Goal: Transaction & Acquisition: Purchase product/service

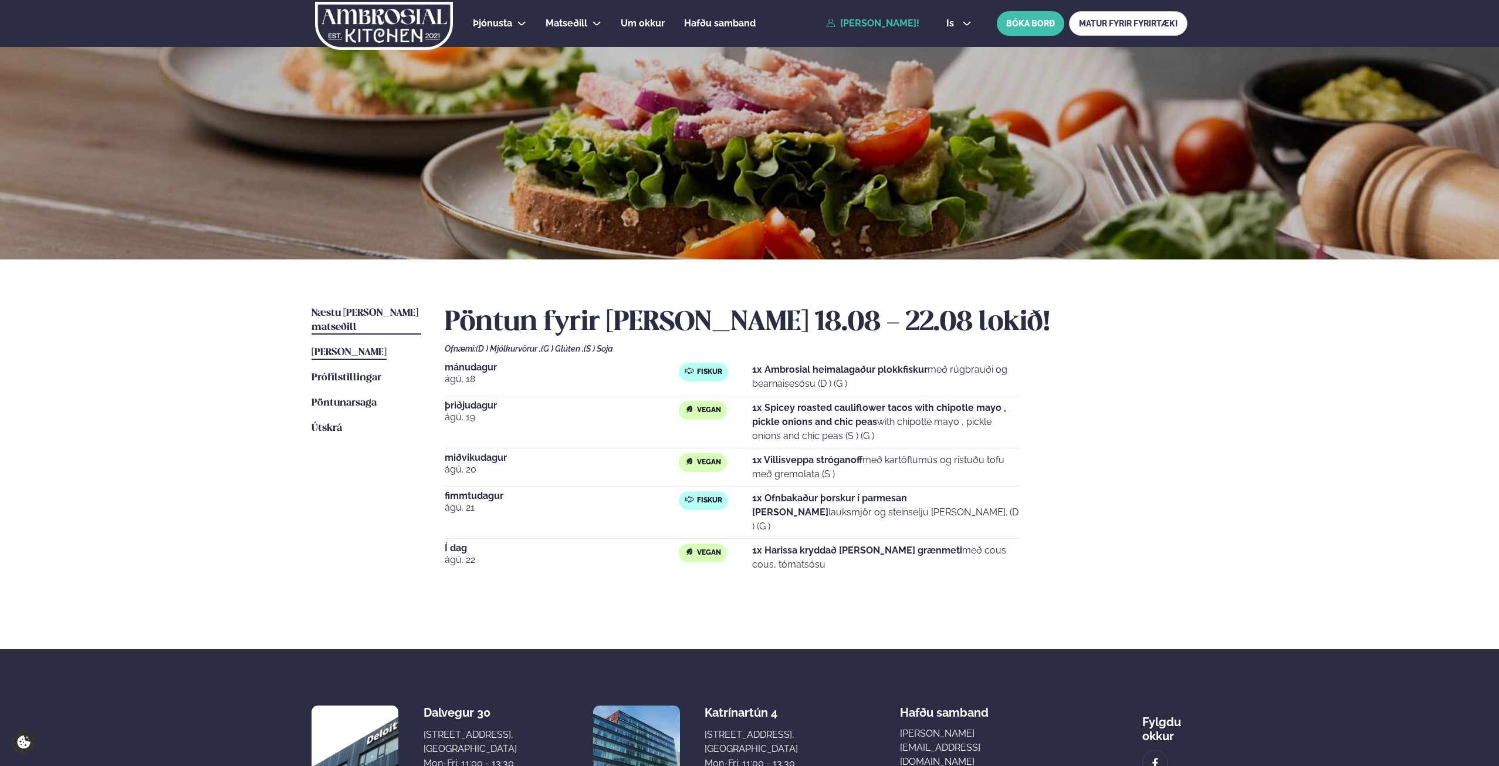
click at [334, 309] on span "Næstu [PERSON_NAME] matseðill" at bounding box center [365, 320] width 107 height 24
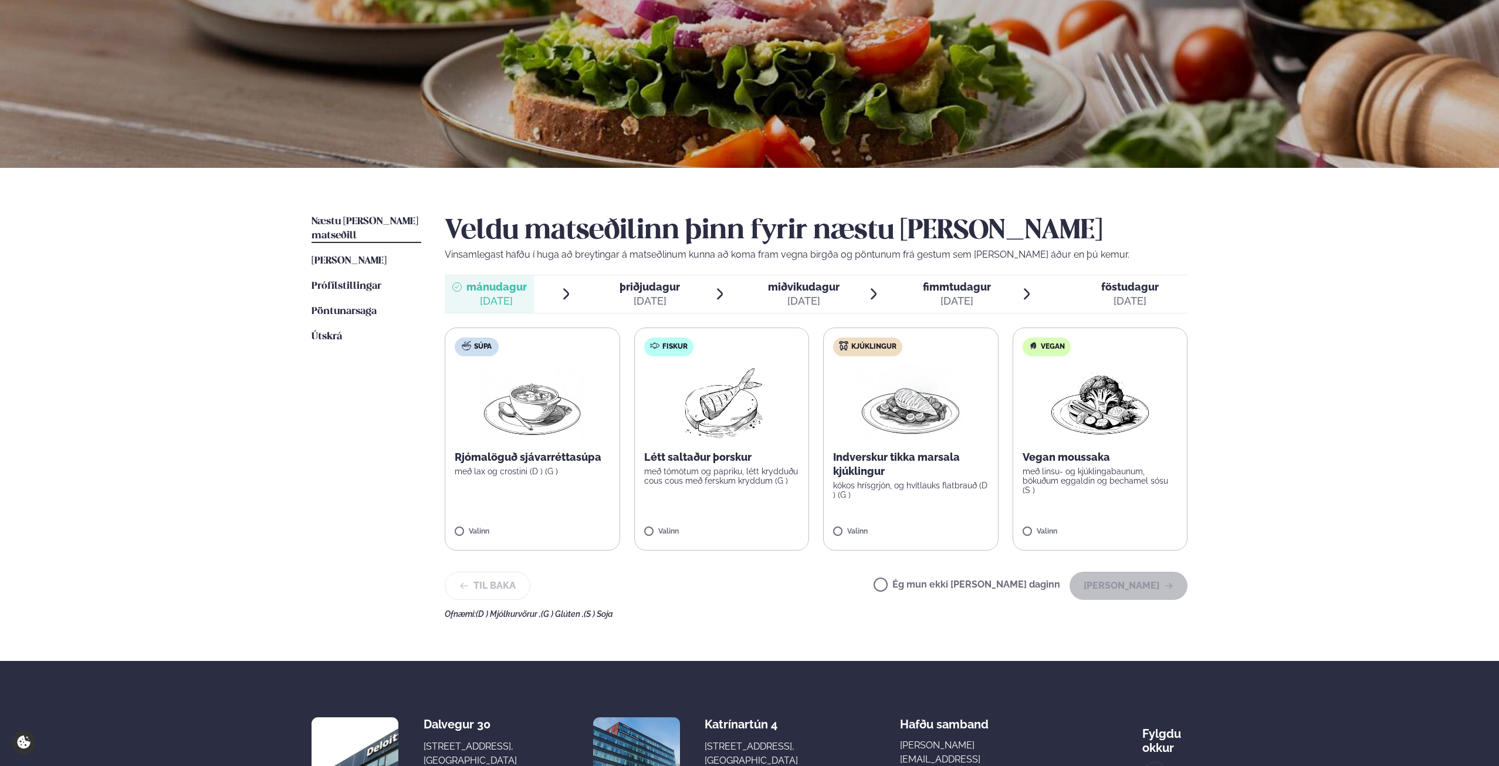
scroll to position [117, 0]
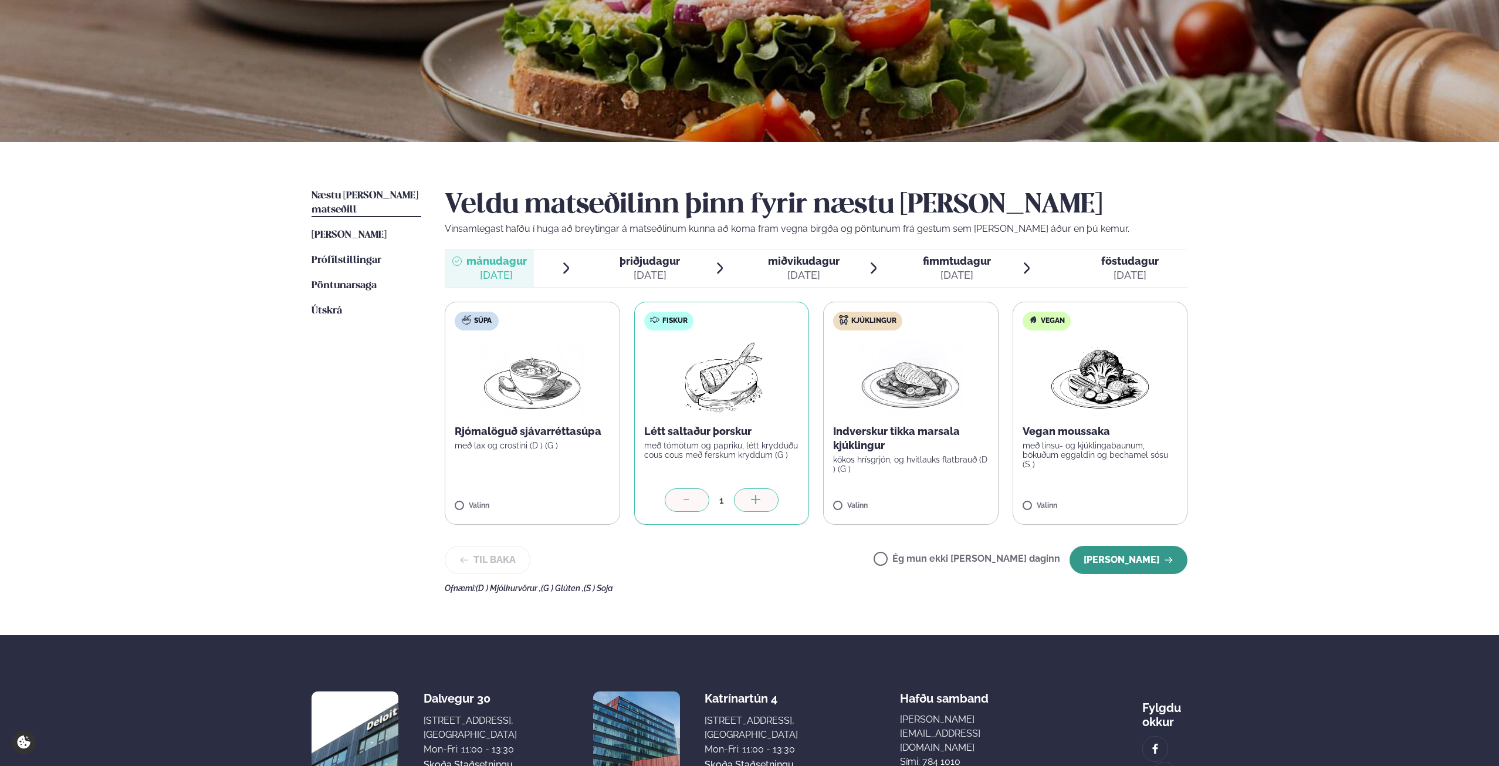
click at [1151, 570] on button "[PERSON_NAME]" at bounding box center [1129, 560] width 118 height 28
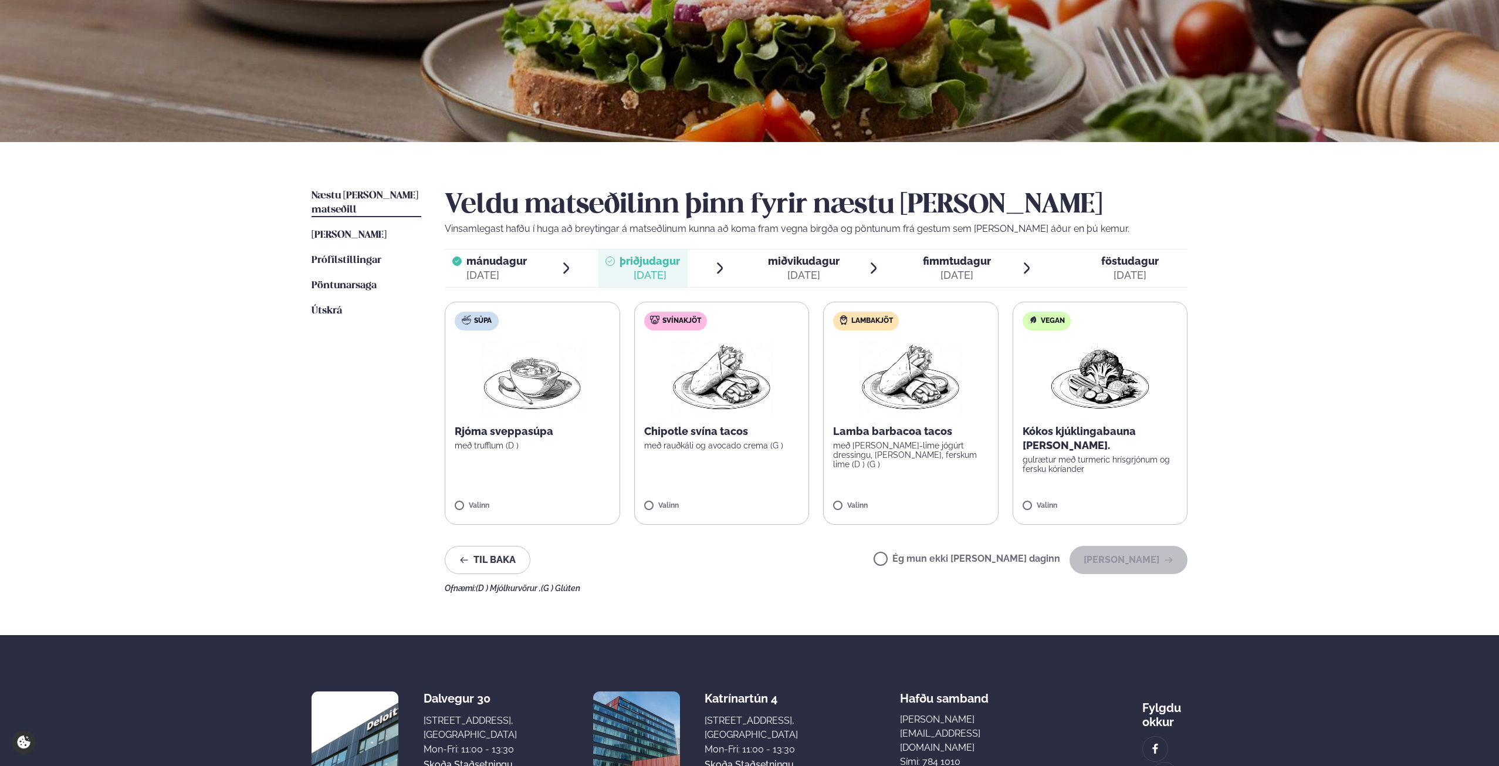
click at [1105, 495] on label "Vegan Kókos kjúklingabauna [PERSON_NAME]. gulrætur með turmeric hrísgrjónum og …" at bounding box center [1100, 413] width 175 height 223
click at [1121, 561] on button "[PERSON_NAME]" at bounding box center [1129, 560] width 118 height 28
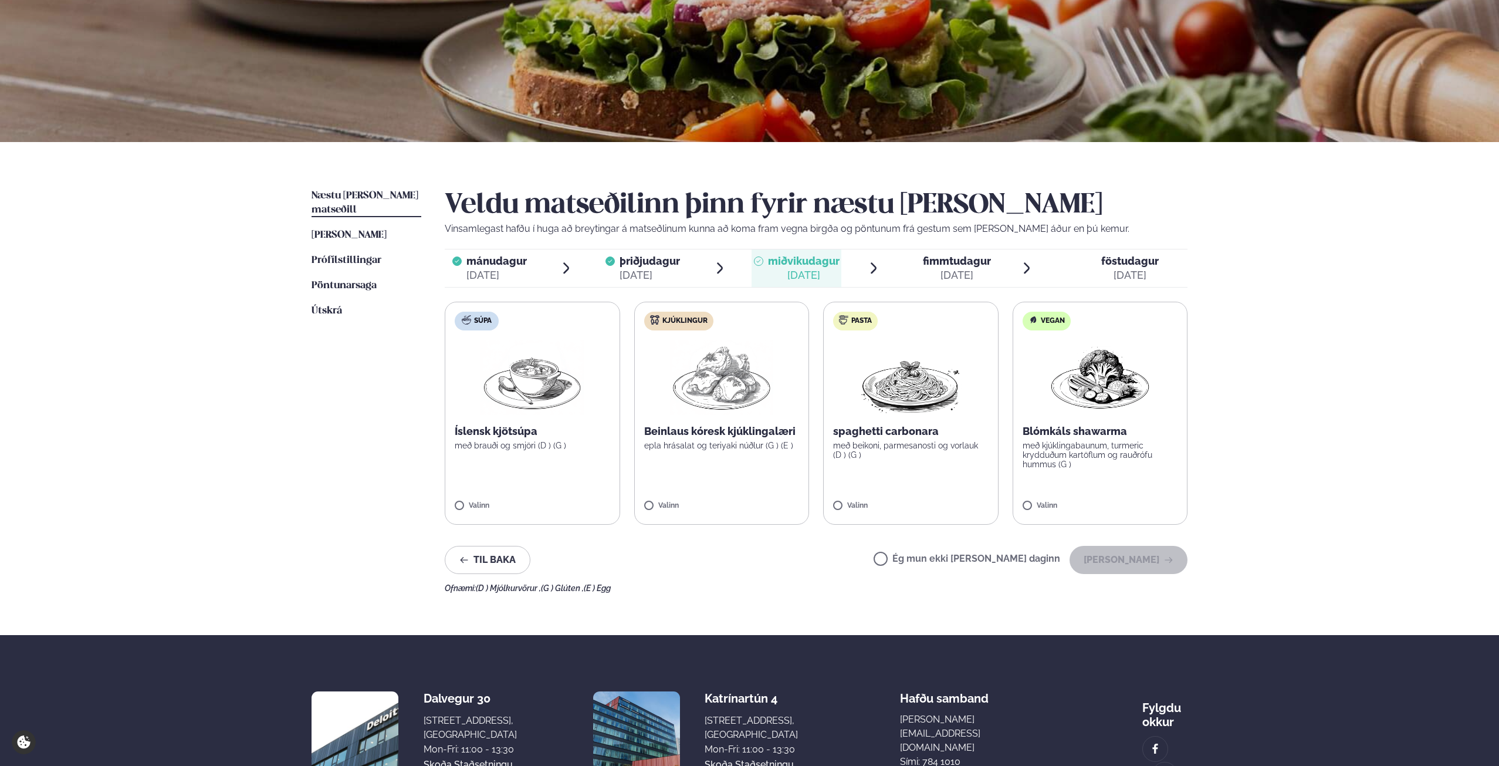
click at [1096, 484] on label "Vegan Blómkáls shawarma með kjúklingabaunum, turmeric krydduðum kartöflum og ra…" at bounding box center [1100, 413] width 175 height 223
click at [1111, 566] on button "[PERSON_NAME]" at bounding box center [1129, 560] width 118 height 28
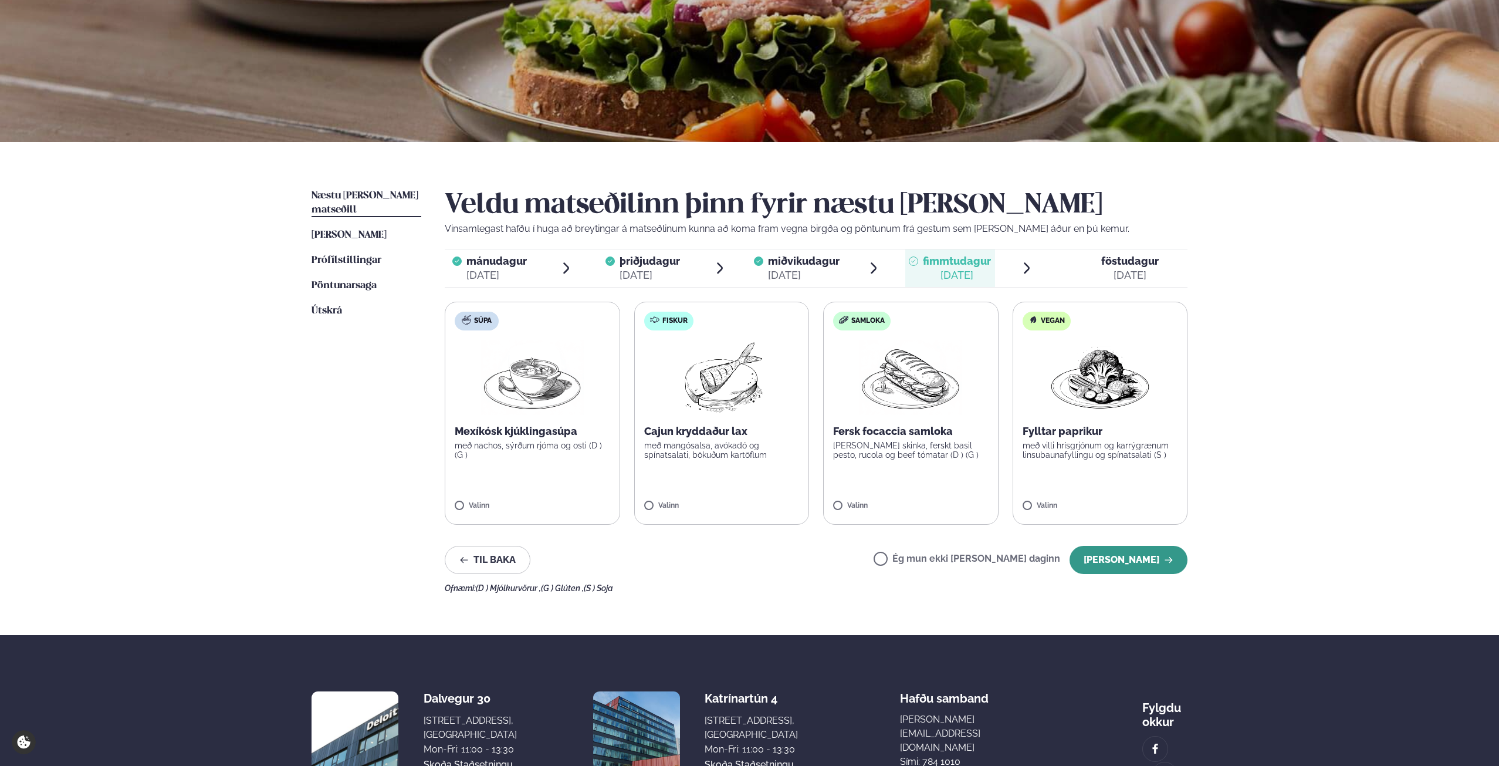
click at [1129, 556] on button "[PERSON_NAME]" at bounding box center [1129, 560] width 118 height 28
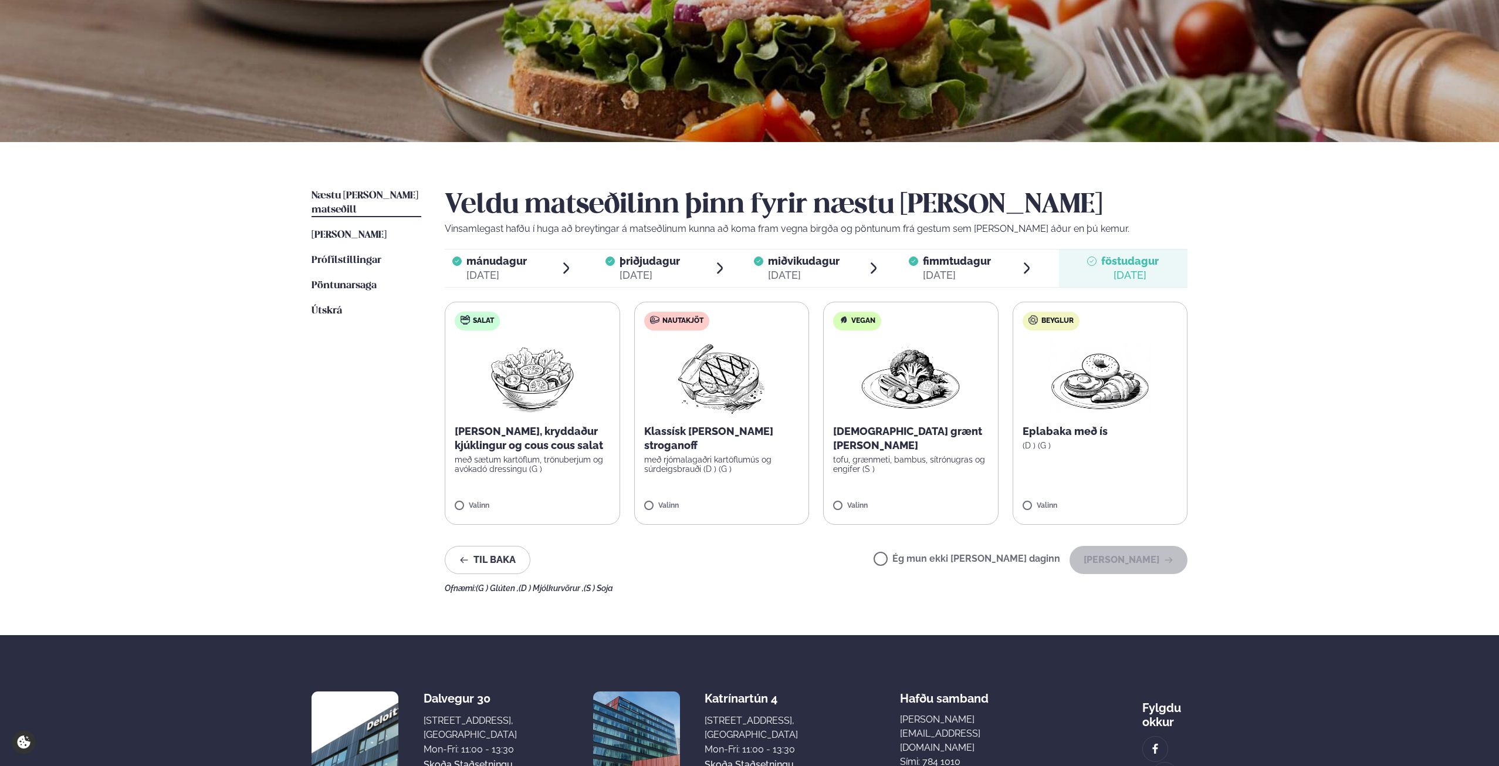
click at [952, 501] on label "Vegan Thai grænt [PERSON_NAME] tofu, grænmeti, bambus, sítrónugras og engifer (…" at bounding box center [910, 413] width 175 height 223
click at [1114, 550] on button "[PERSON_NAME]" at bounding box center [1129, 560] width 118 height 28
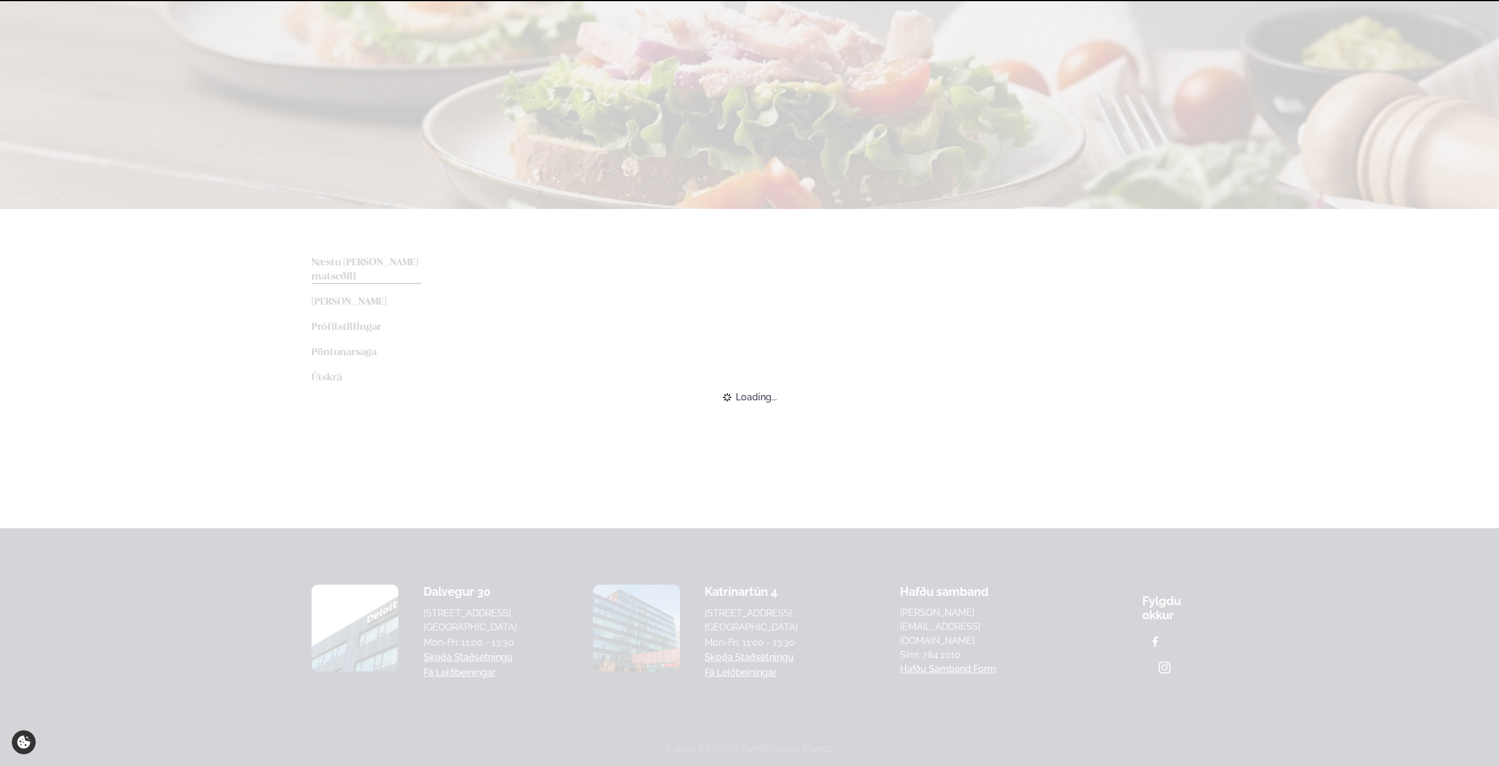
scroll to position [116, 0]
